Goal: Information Seeking & Learning: Learn about a topic

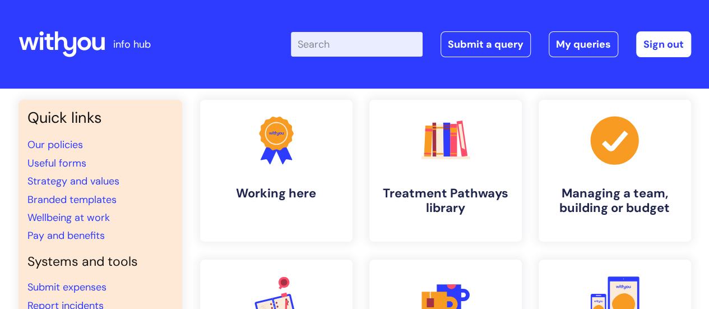
click at [353, 44] on input "Enter your search term here..." at bounding box center [357, 44] width 132 height 25
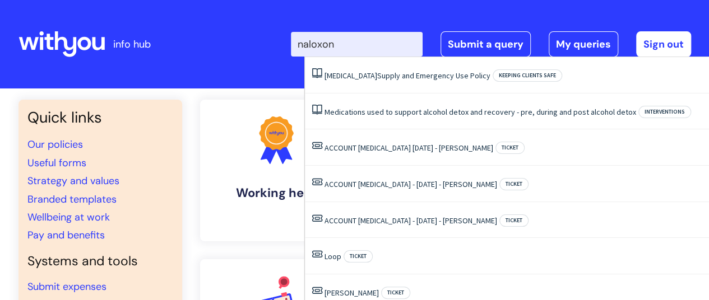
type input "naloxone"
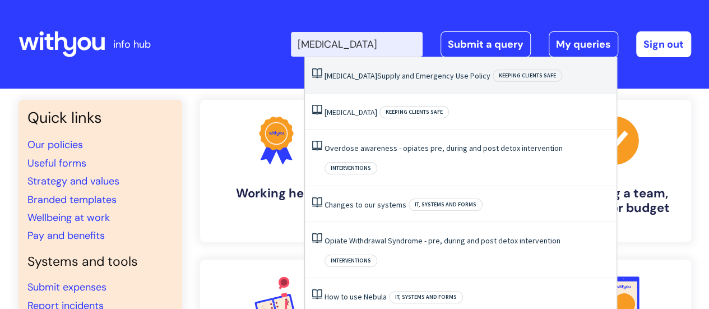
click at [372, 76] on link "Naloxone Supply and Emergency Use Policy" at bounding box center [408, 76] width 166 height 10
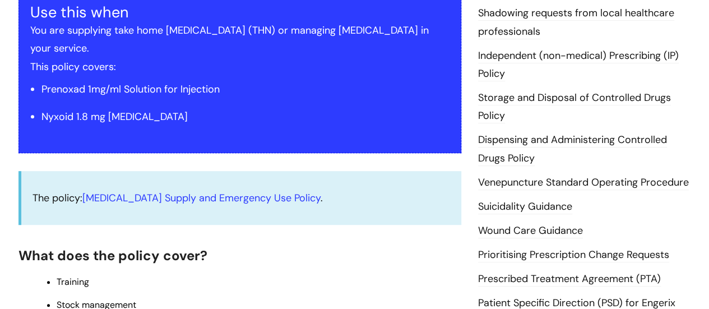
scroll to position [336, 0]
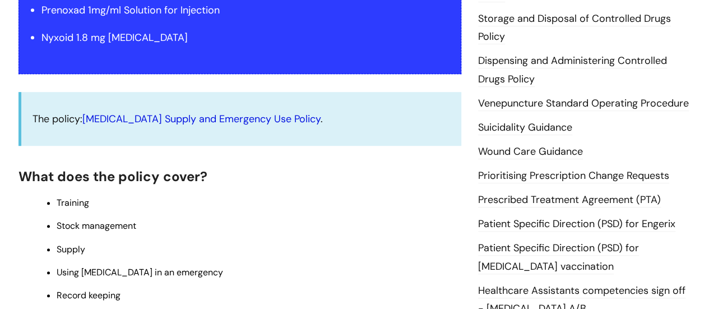
click at [198, 112] on link "[MEDICAL_DATA] Supply and Emergency Use Policy" at bounding box center [201, 118] width 238 height 13
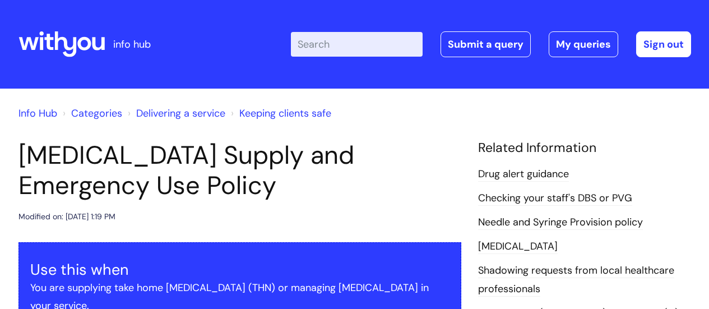
scroll to position [336, 0]
